Goal: Transaction & Acquisition: Purchase product/service

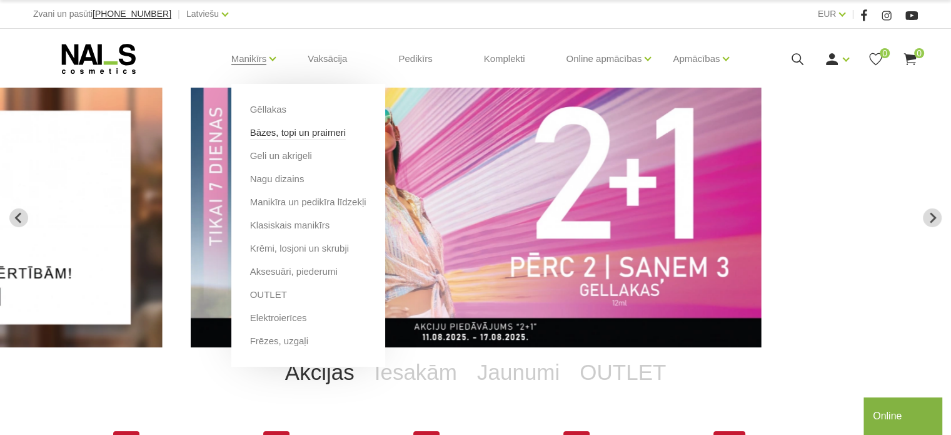
click at [288, 133] on link "Bāzes, topi un praimeri" at bounding box center [298, 133] width 96 height 14
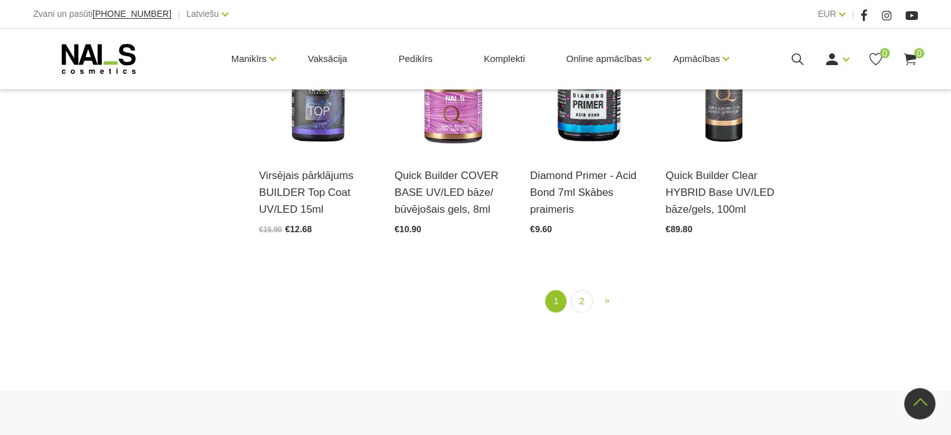
scroll to position [1111, 0]
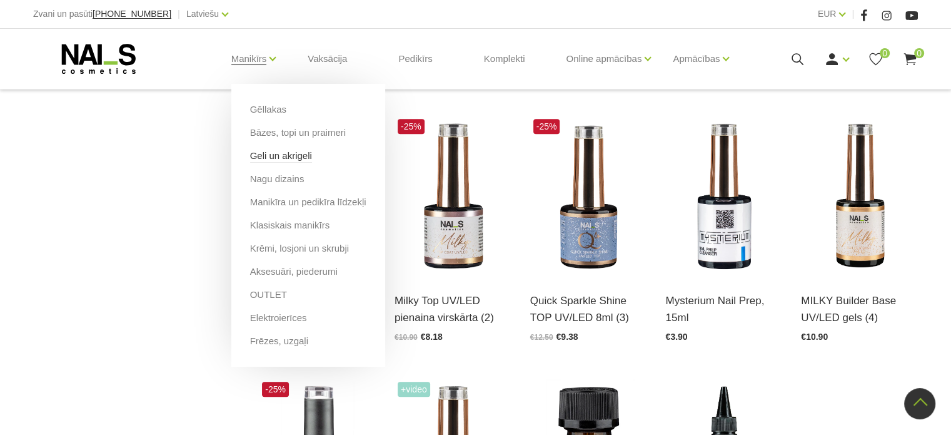
click at [267, 157] on link "Geli un akrigeli" at bounding box center [281, 156] width 62 height 14
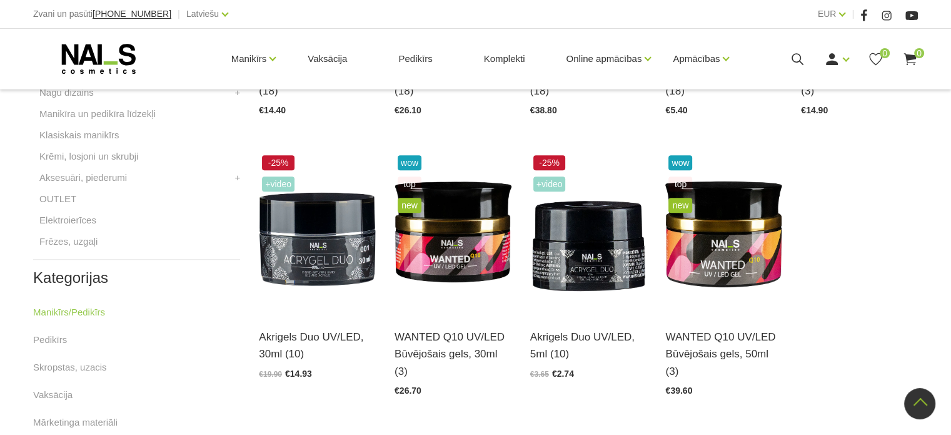
scroll to position [532, 0]
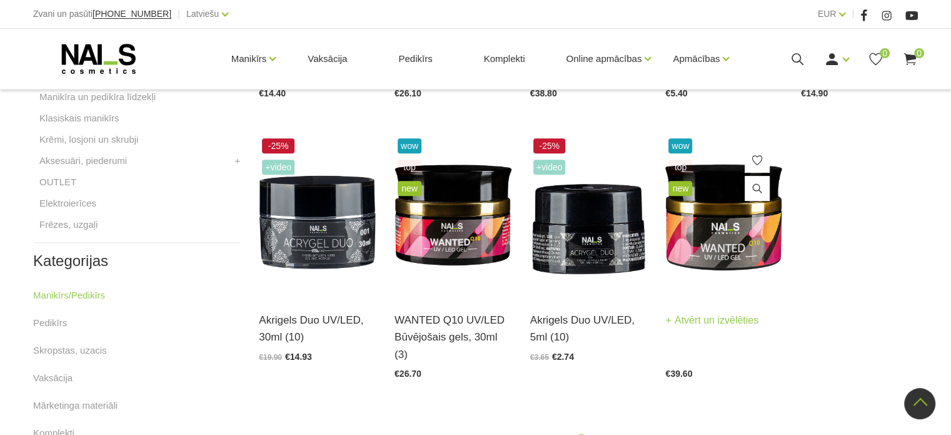
click at [721, 258] on img at bounding box center [723, 215] width 117 height 161
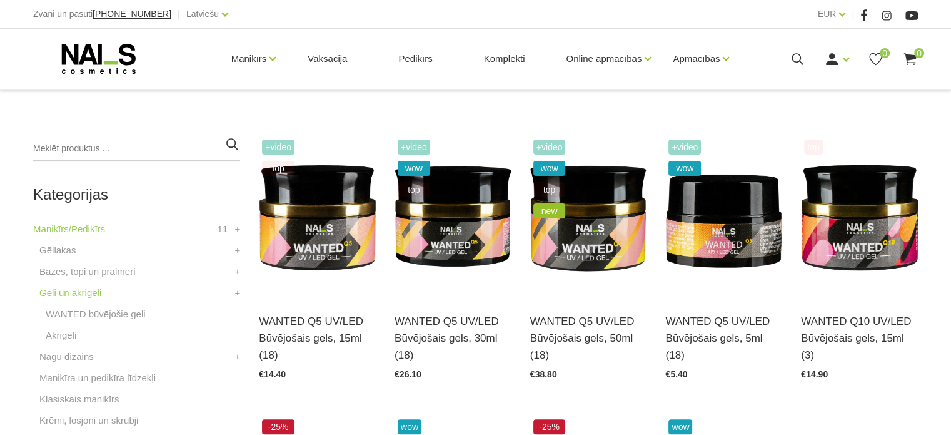
scroll to position [255, 0]
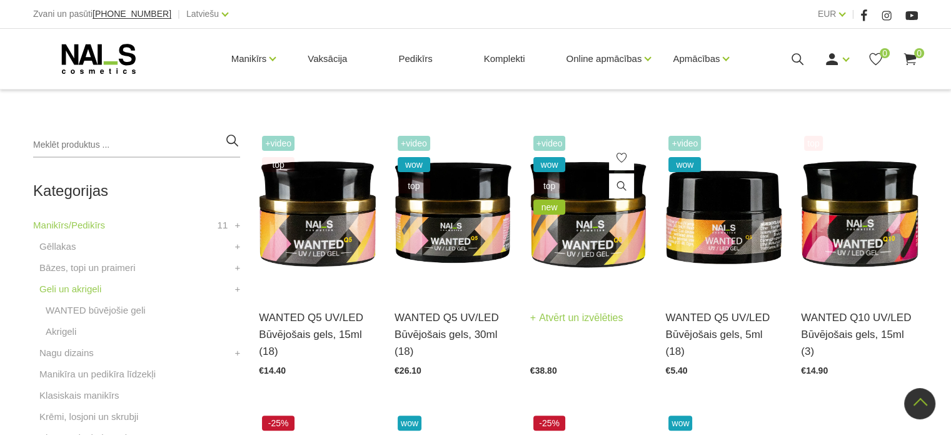
click at [574, 240] on img at bounding box center [588, 213] width 117 height 161
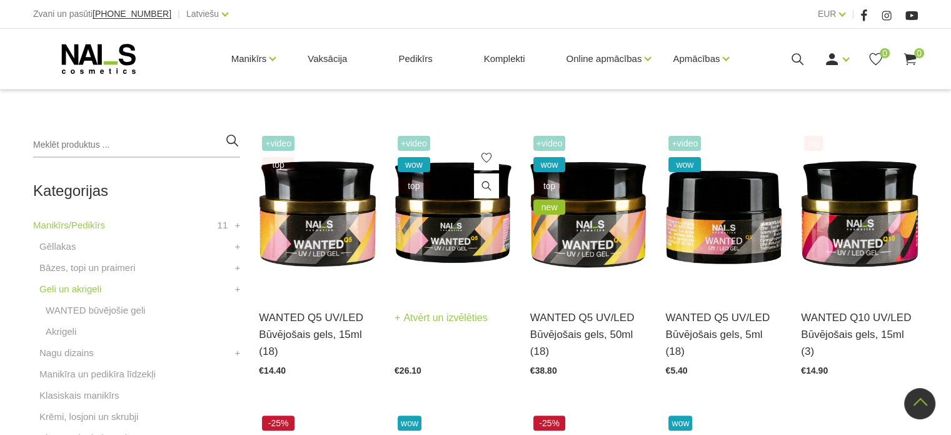
click at [458, 225] on img at bounding box center [453, 213] width 117 height 161
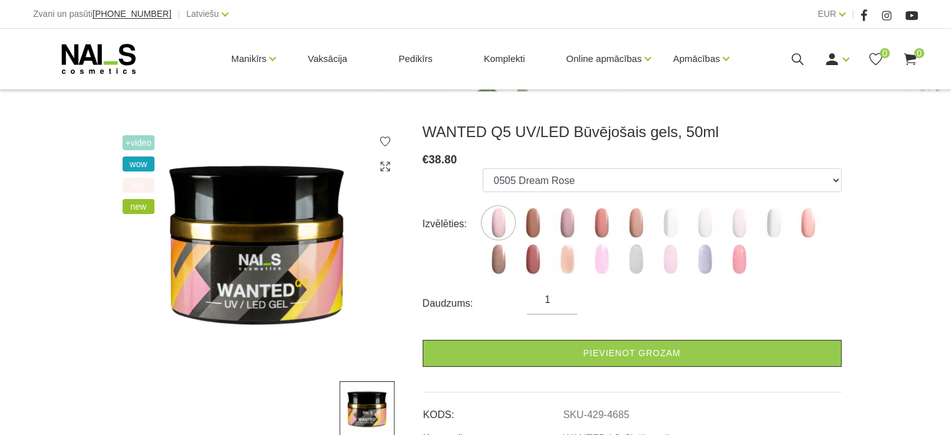
scroll to position [144, 0]
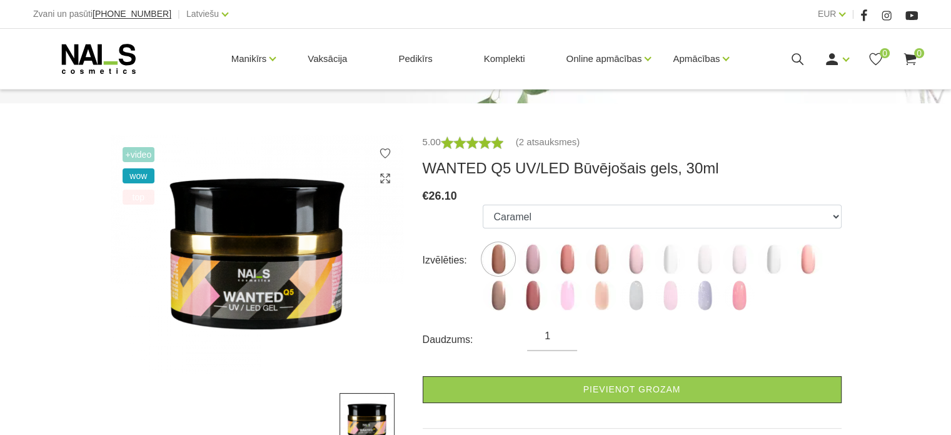
scroll to position [134, 0]
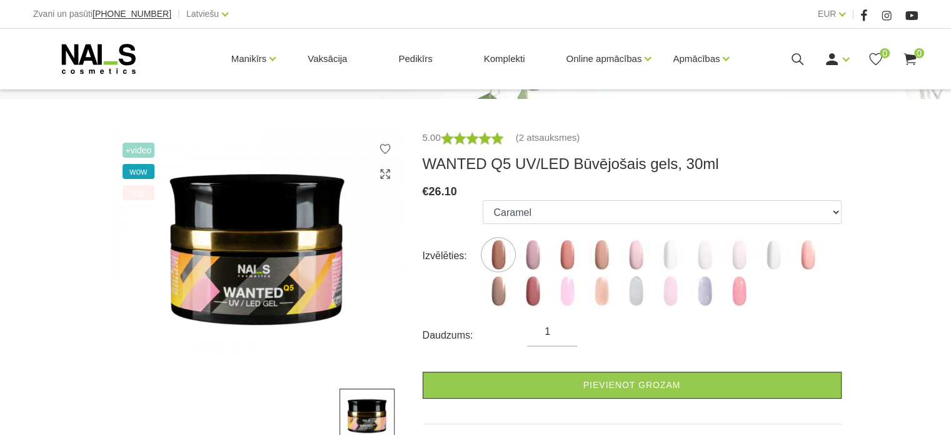
drag, startPoint x: 956, startPoint y: 63, endPoint x: 958, endPoint y: 93, distance: 30.1
click at [951, 93] on html "Zvani un pasūti [PHONE_NUMBER] | Latviešu Latviešu Russian English EUR EUR | Ma…" at bounding box center [475, 83] width 951 height 435
